Goal: Task Accomplishment & Management: Manage account settings

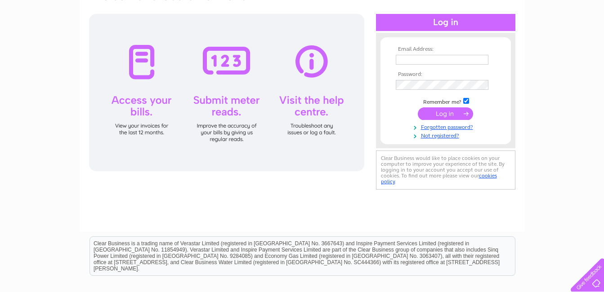
scroll to position [90, 0]
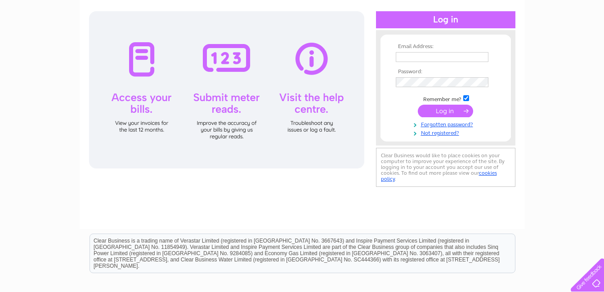
type input "malcolmgill@outlook.com"
click at [451, 108] on input "submit" at bounding box center [445, 111] width 55 height 13
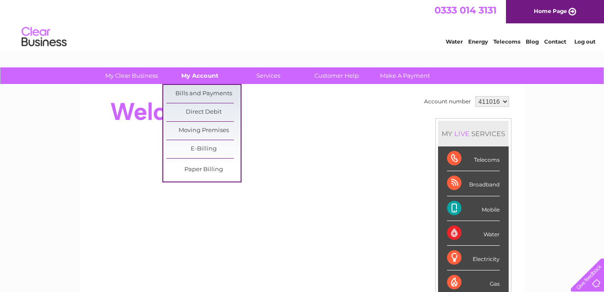
click at [210, 76] on link "My Account" at bounding box center [200, 75] width 74 height 17
